Goal: Task Accomplishment & Management: Use online tool/utility

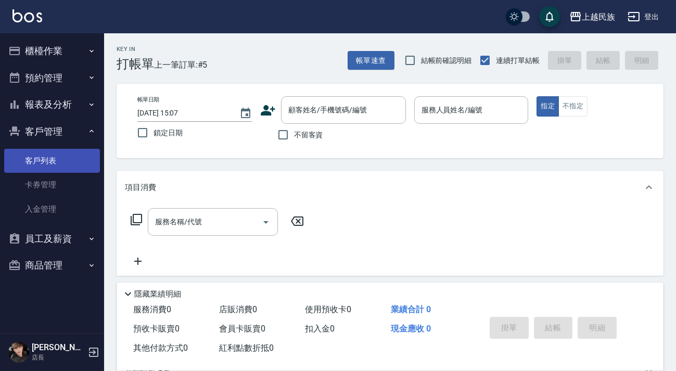
click at [68, 151] on link "客戶列表" at bounding box center [52, 161] width 96 height 24
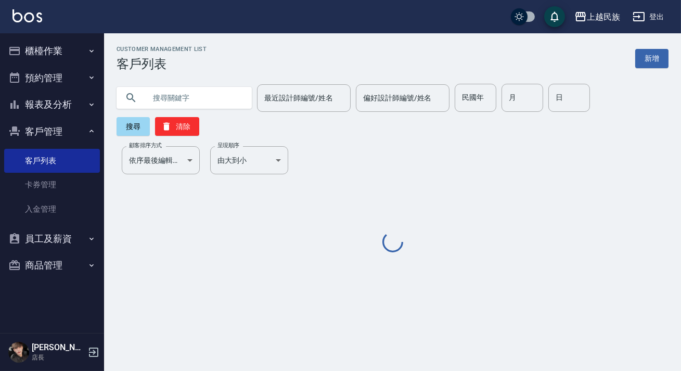
click at [215, 103] on input "text" at bounding box center [195, 98] width 98 height 28
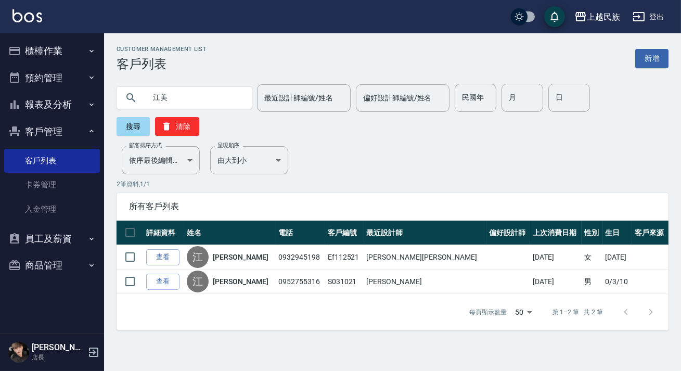
type input "江"
type input "鄛"
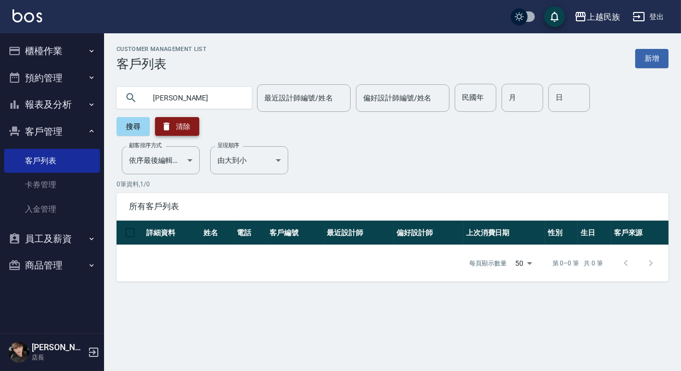
type input "朝"
type input "曾"
click at [70, 55] on button "櫃檯作業" at bounding box center [52, 50] width 96 height 27
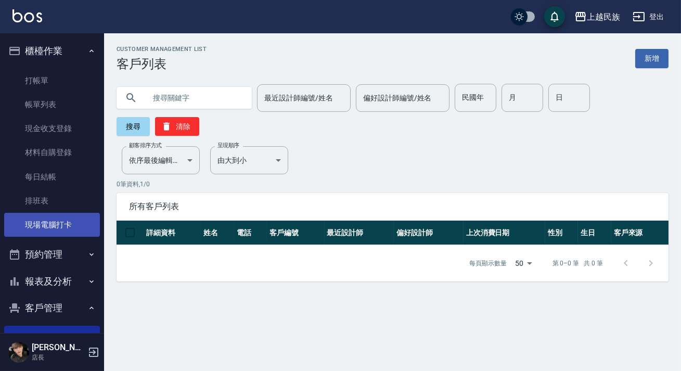
click at [80, 222] on link "現場電腦打卡" at bounding box center [52, 225] width 96 height 24
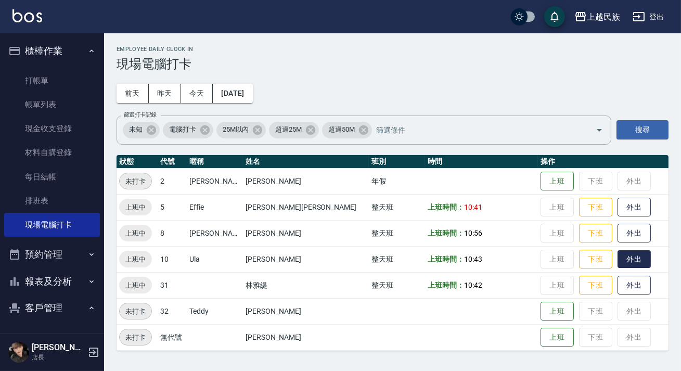
click at [618, 258] on button "外出" at bounding box center [634, 259] width 33 height 18
click at [618, 261] on button "歸來" at bounding box center [634, 259] width 33 height 18
